Goal: Use online tool/utility: Utilize a website feature to perform a specific function

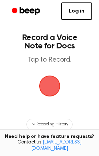
click at [46, 85] on span "button" at bounding box center [50, 86] width 20 height 20
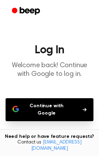
click at [65, 103] on button "Continue with Google" at bounding box center [50, 109] width 88 height 23
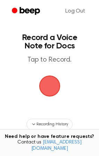
click at [47, 84] on span "button" at bounding box center [49, 86] width 21 height 21
click at [47, 84] on span "button" at bounding box center [50, 86] width 20 height 20
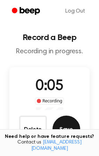
click at [71, 129] on button "Save" at bounding box center [67, 130] width 28 height 28
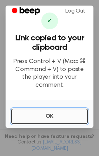
click at [65, 114] on button "OK" at bounding box center [49, 116] width 77 height 15
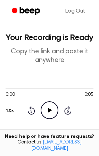
click at [47, 57] on p "Copy the link and paste it anywhere" at bounding box center [50, 55] width 88 height 17
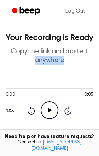
click at [47, 57] on p "Copy the link and paste it anywhere" at bounding box center [50, 55] width 88 height 17
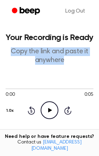
click at [47, 57] on p "Copy the link and paste it anywhere" at bounding box center [50, 55] width 88 height 17
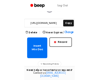
scroll to position [95, 0]
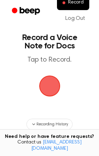
click at [49, 84] on span "button" at bounding box center [50, 86] width 20 height 20
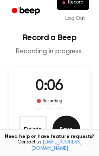
click at [69, 124] on button "Save" at bounding box center [67, 130] width 28 height 28
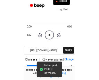
scroll to position [56, 0]
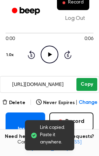
click at [90, 80] on button "Copy" at bounding box center [87, 84] width 21 height 13
